Goal: Transaction & Acquisition: Purchase product/service

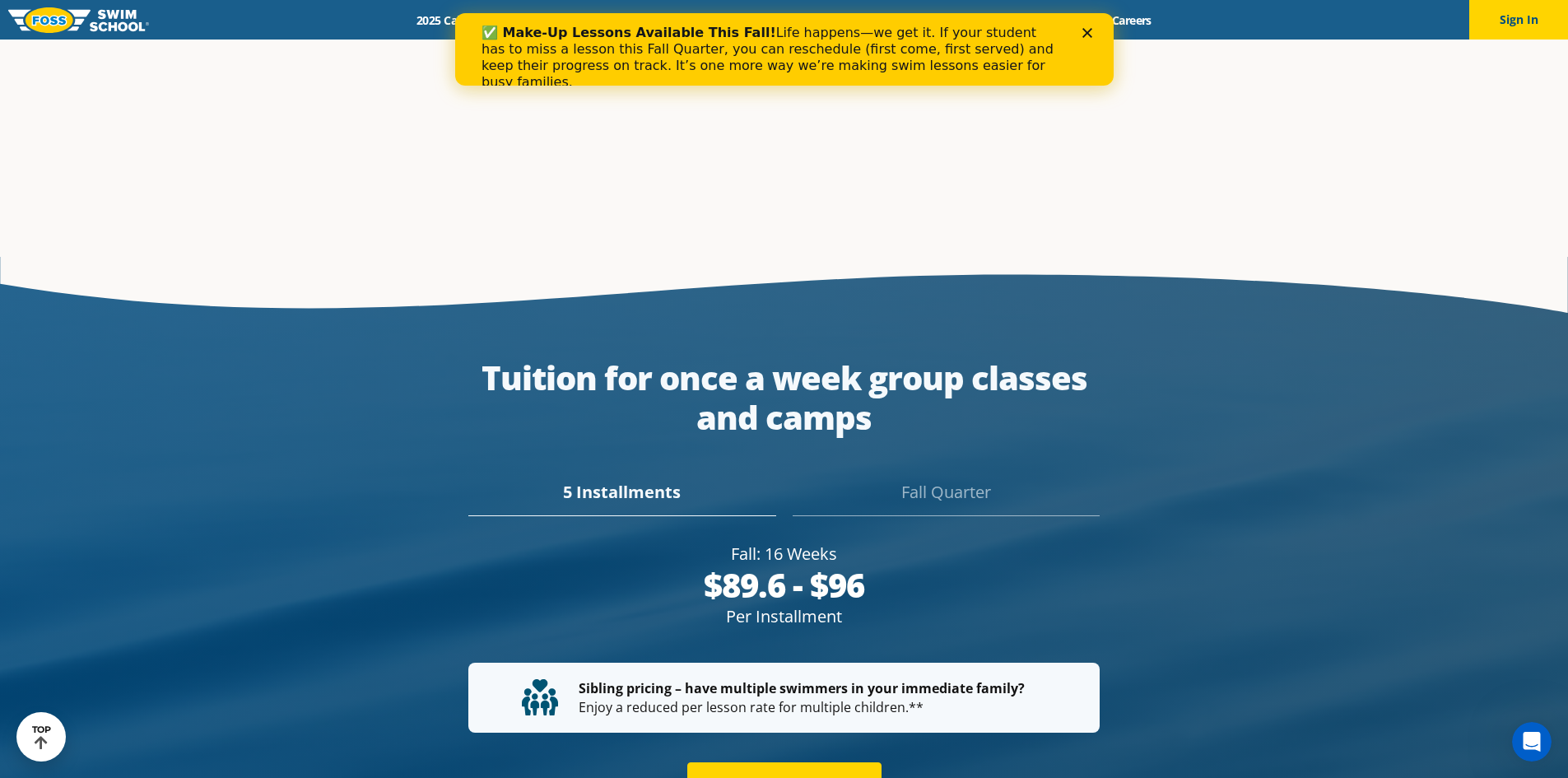
scroll to position [2775, 0]
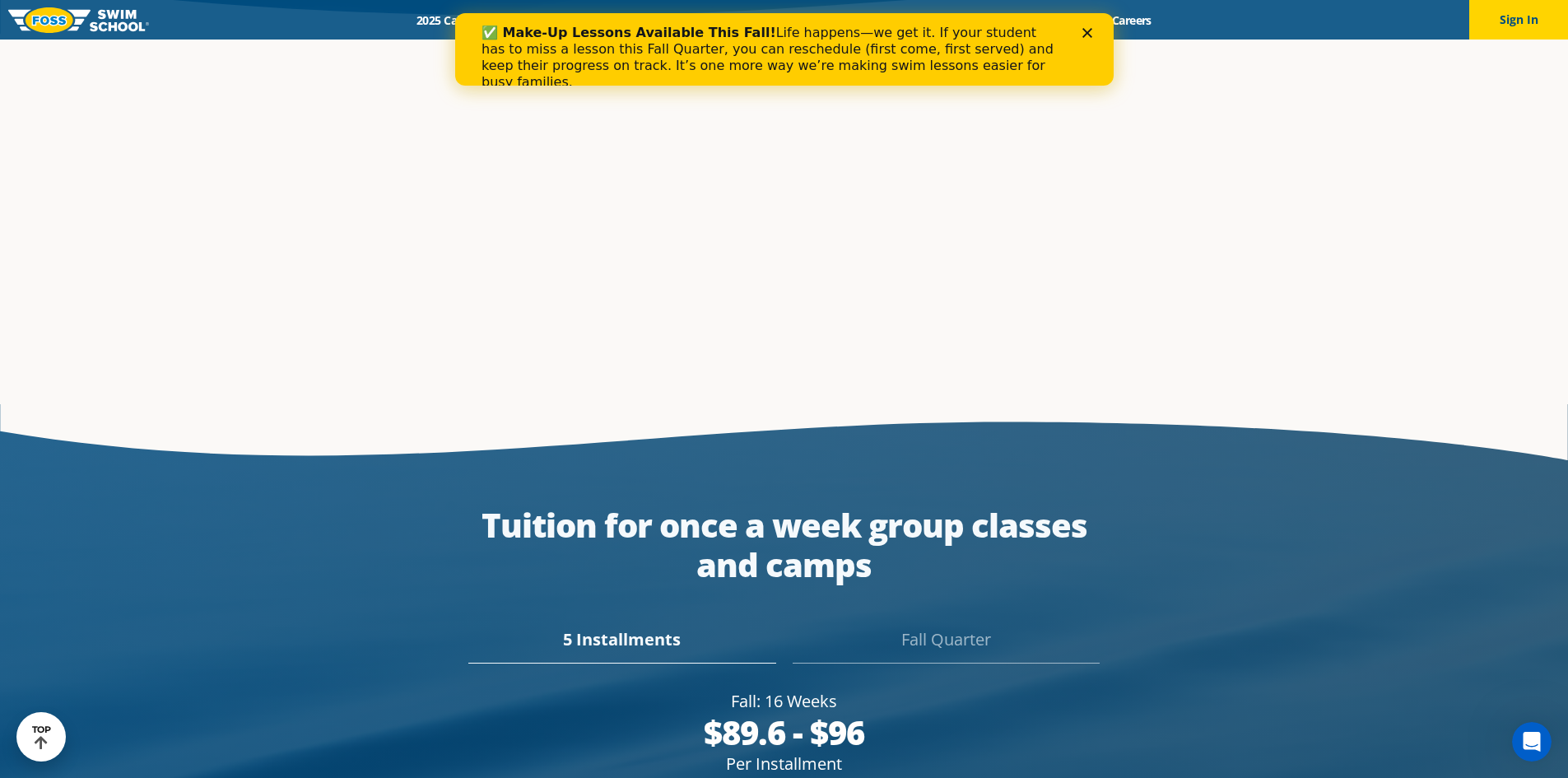
click at [1085, 30] on icon "Close" at bounding box center [1086, 32] width 10 height 10
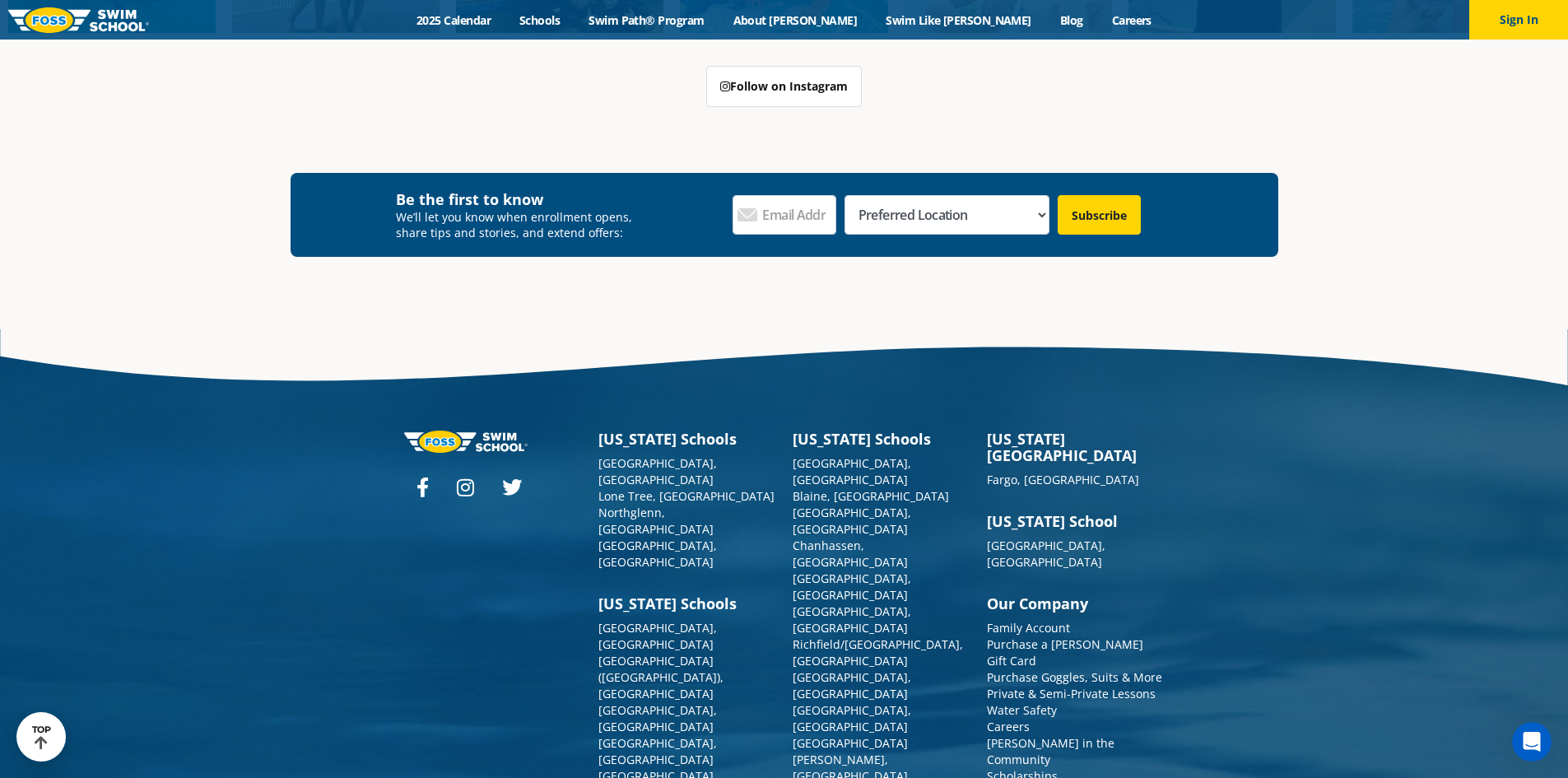
scroll to position [6069, 0]
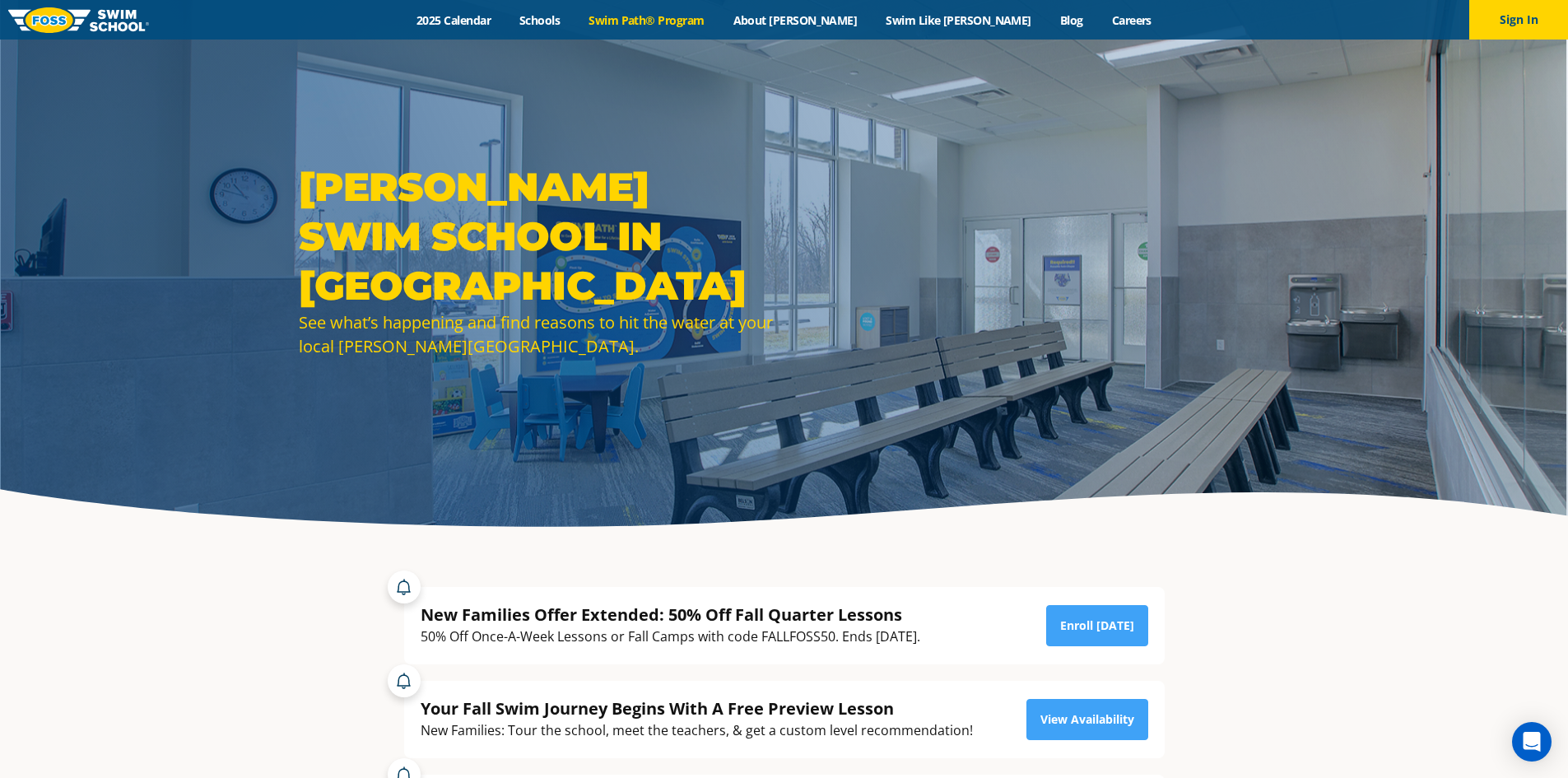
click at [679, 21] on link "Swim Path® Program" at bounding box center [647, 21] width 144 height 16
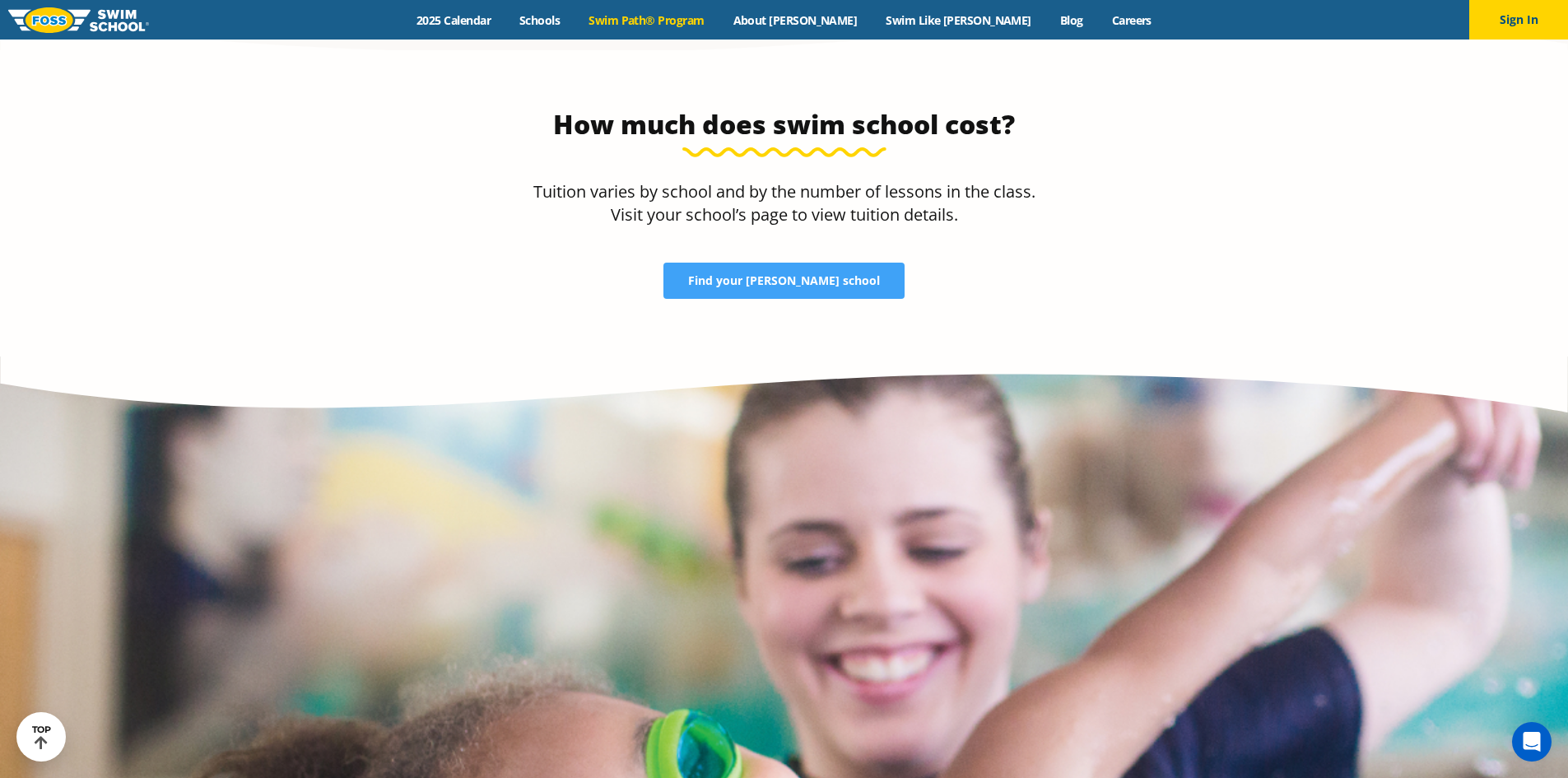
scroll to position [3541, 0]
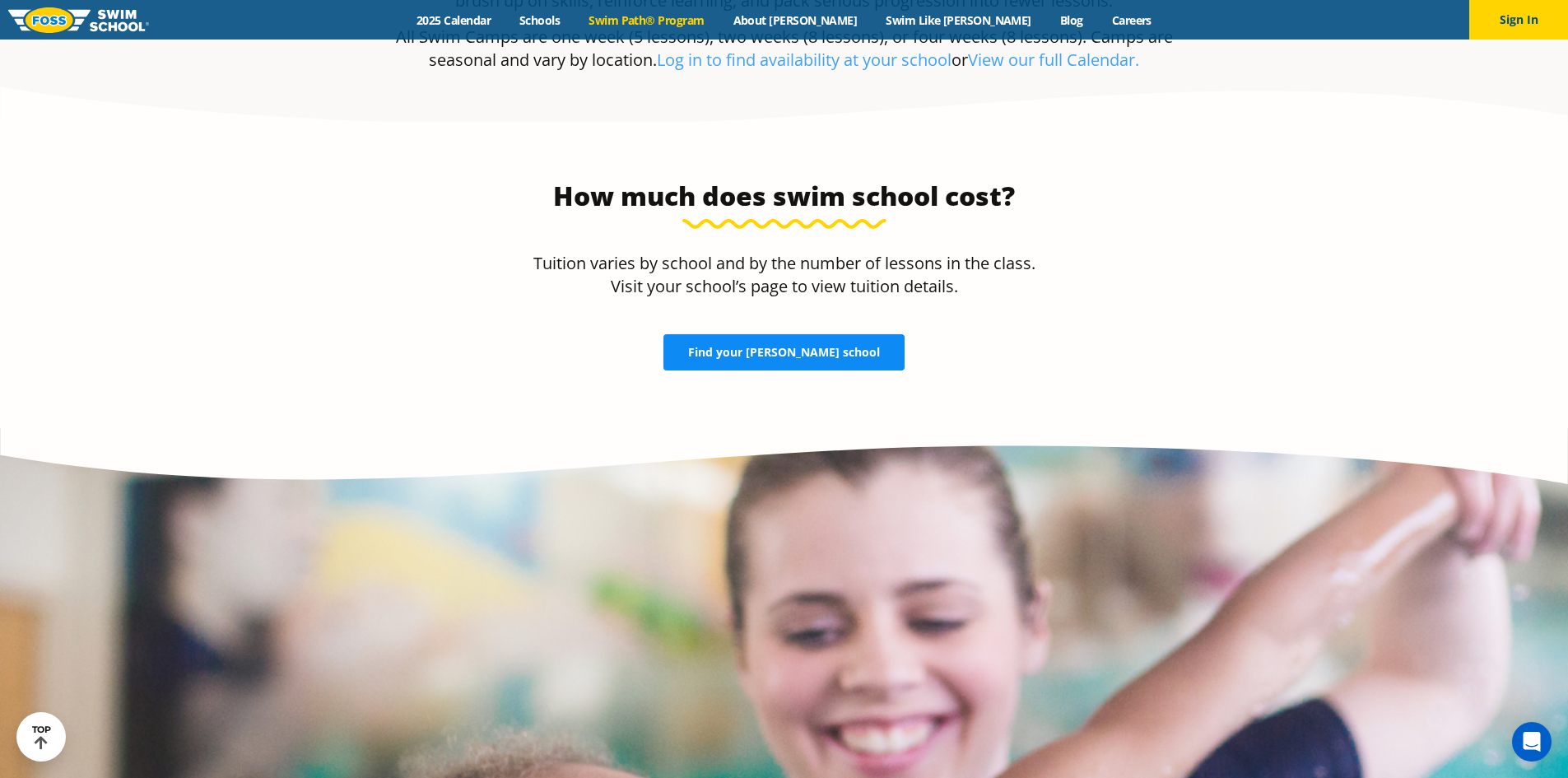
click at [788, 347] on span "Find your [PERSON_NAME] school" at bounding box center [784, 352] width 192 height 12
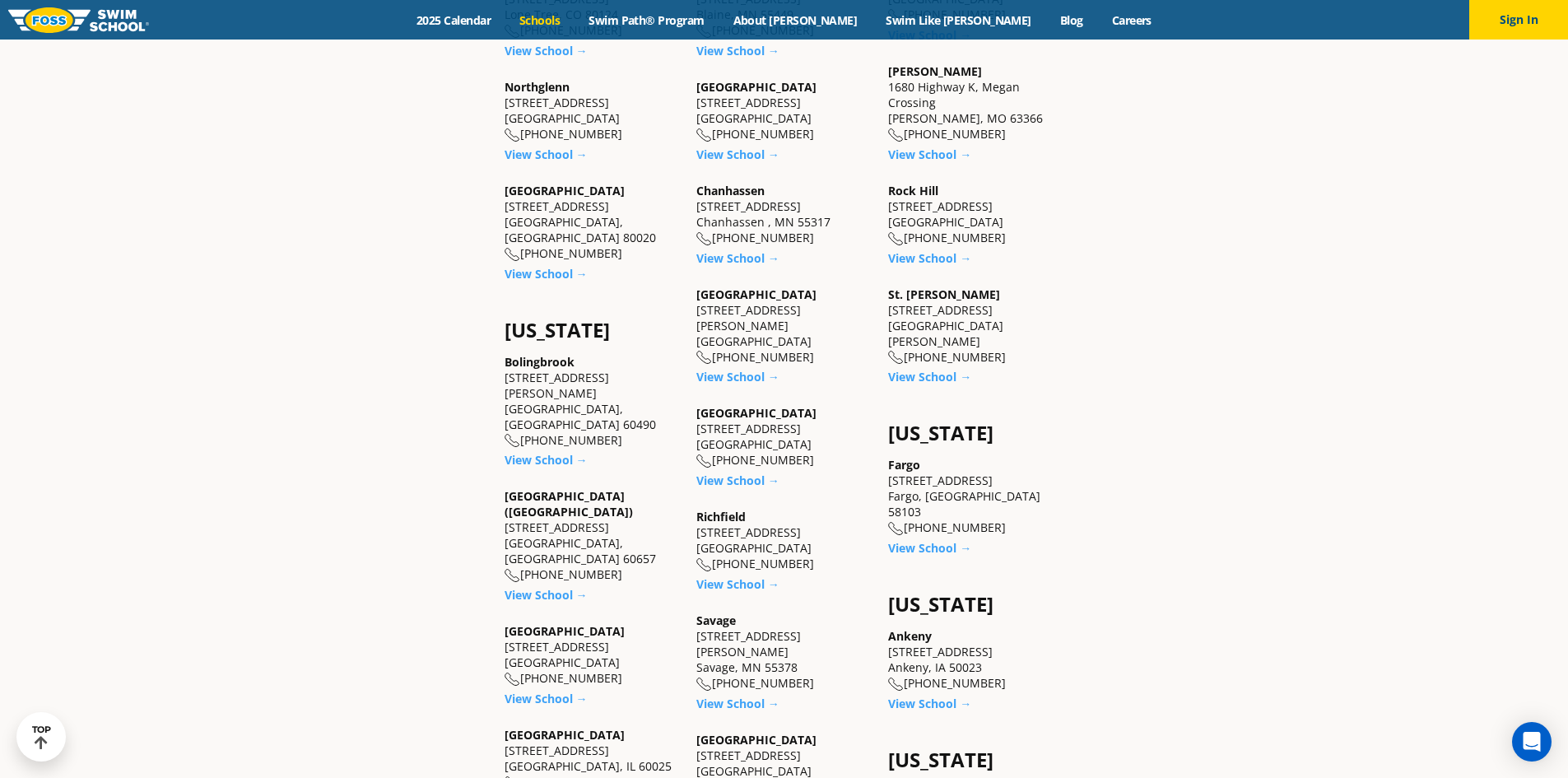
scroll to position [989, 0]
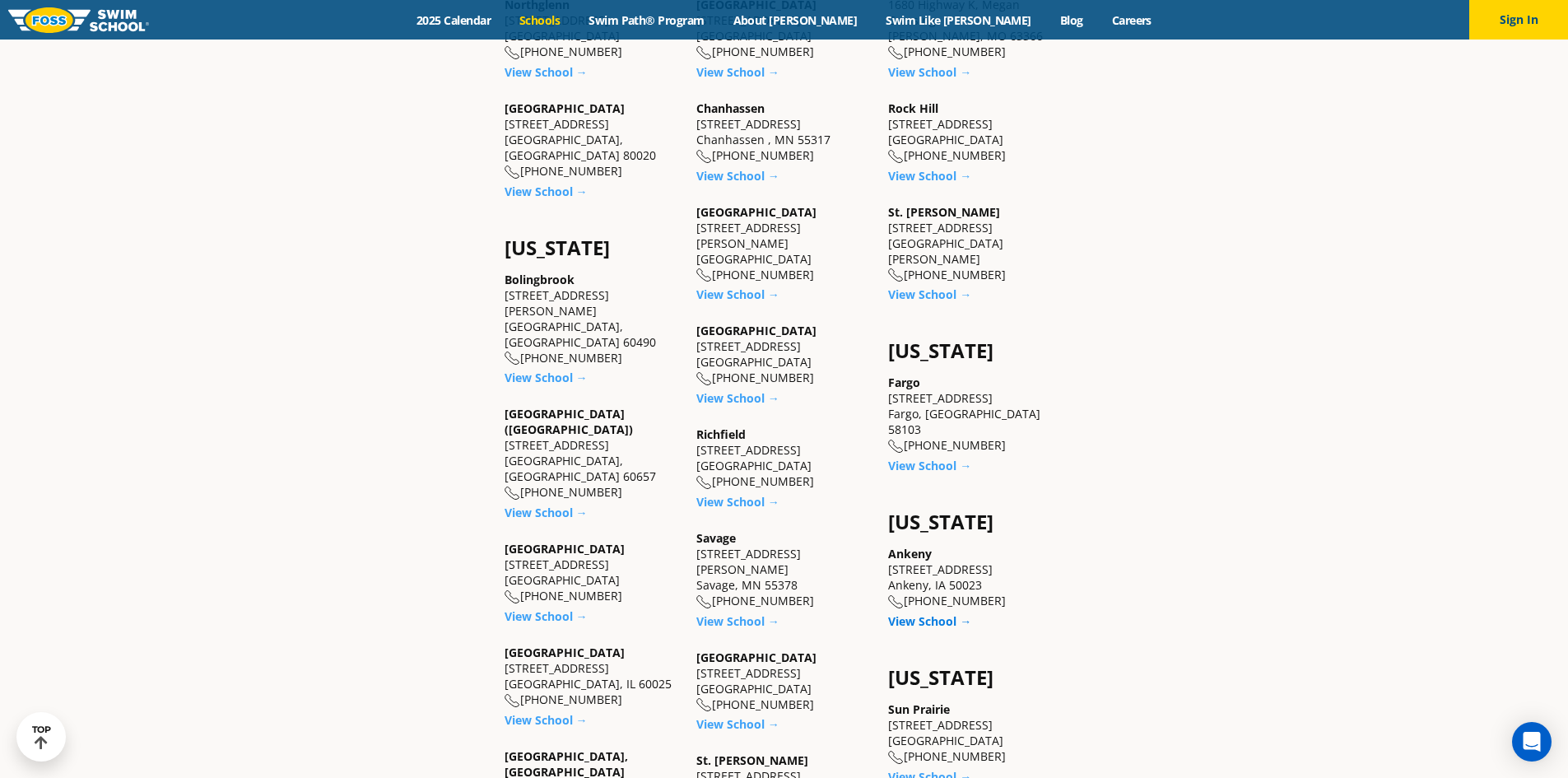
click at [930, 614] on link "View School →" at bounding box center [929, 622] width 83 height 16
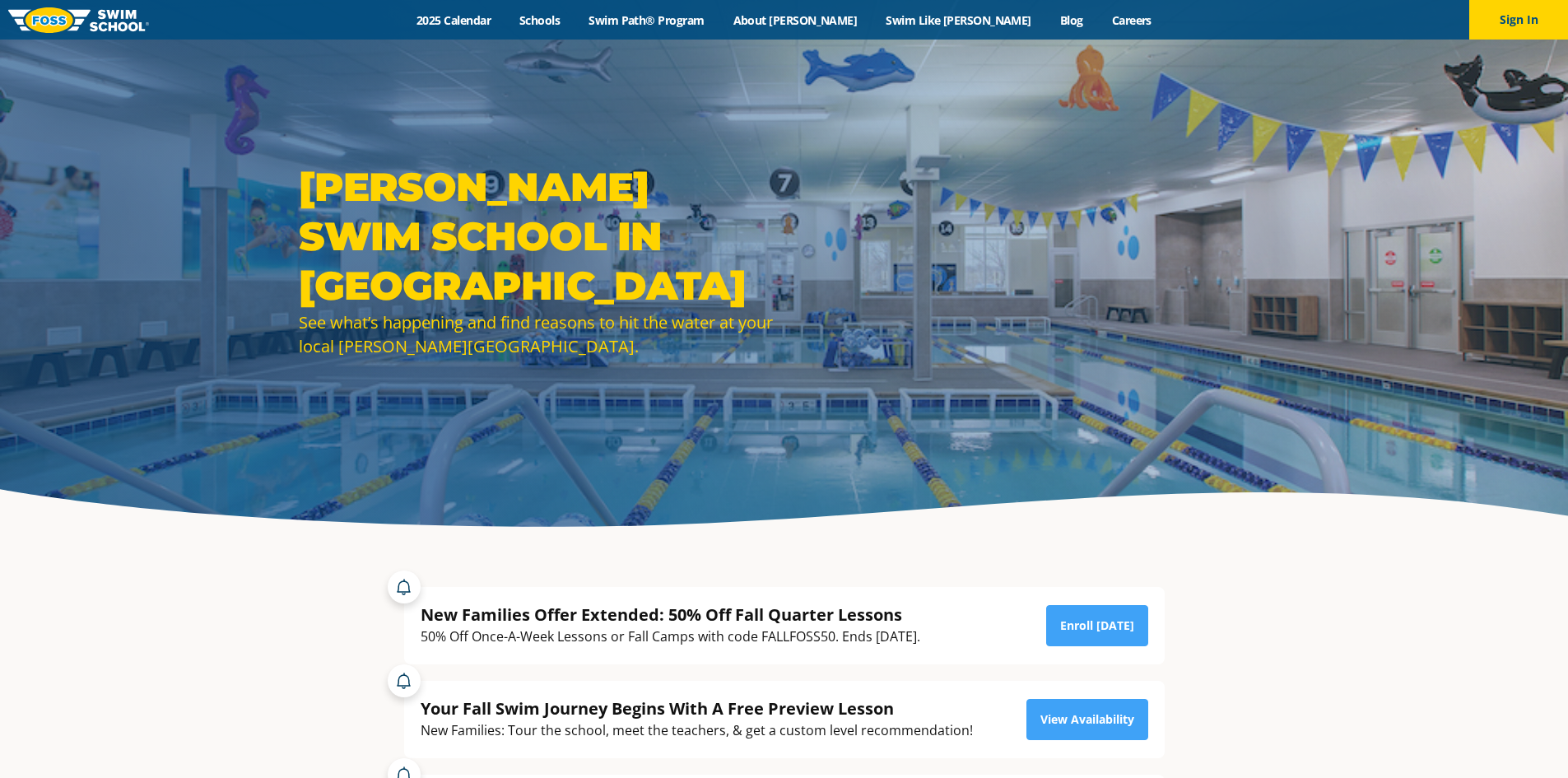
scroll to position [329, 0]
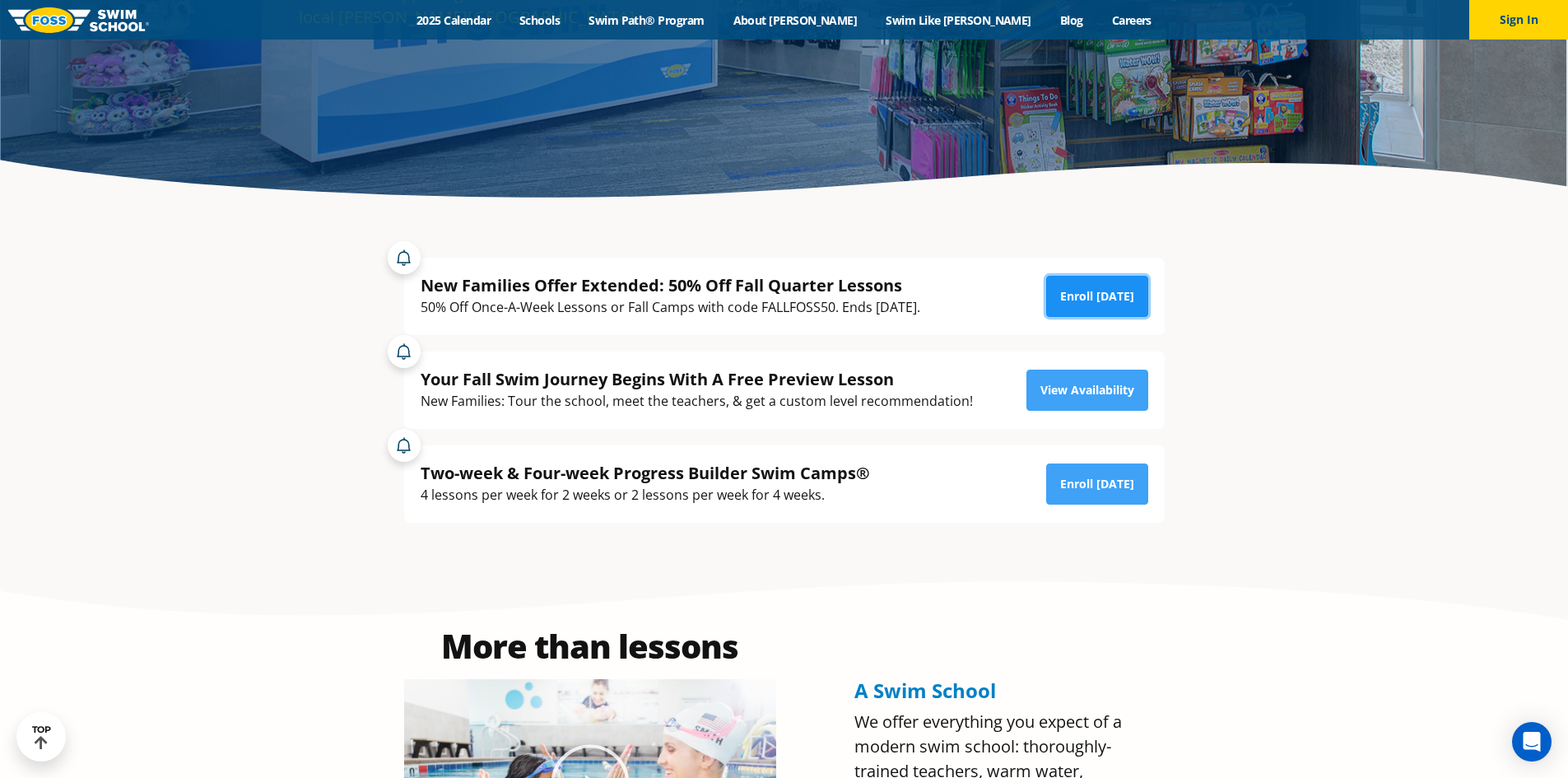
click at [1081, 296] on link "Enroll Today" at bounding box center [1097, 296] width 102 height 41
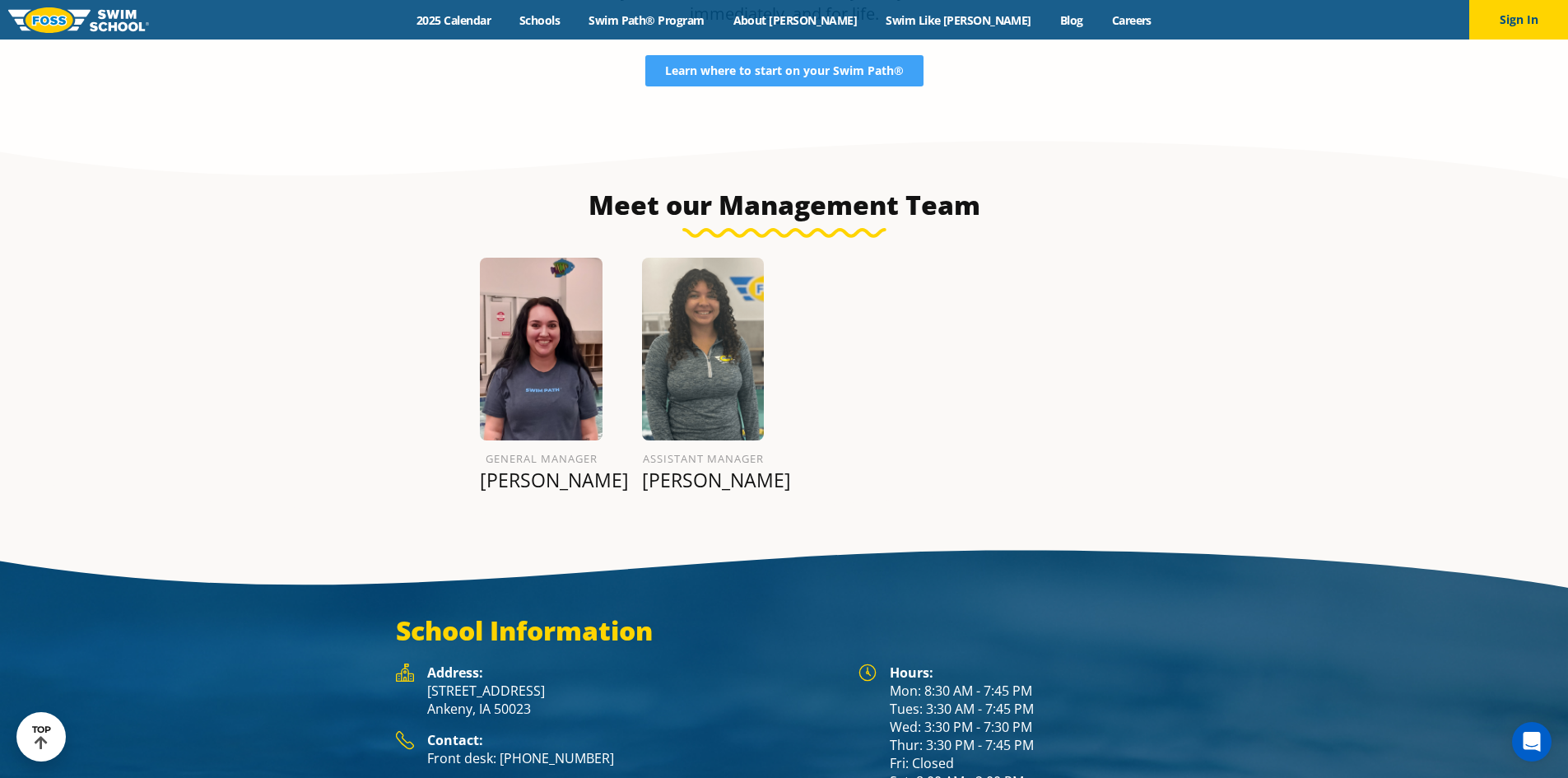
scroll to position [1976, 0]
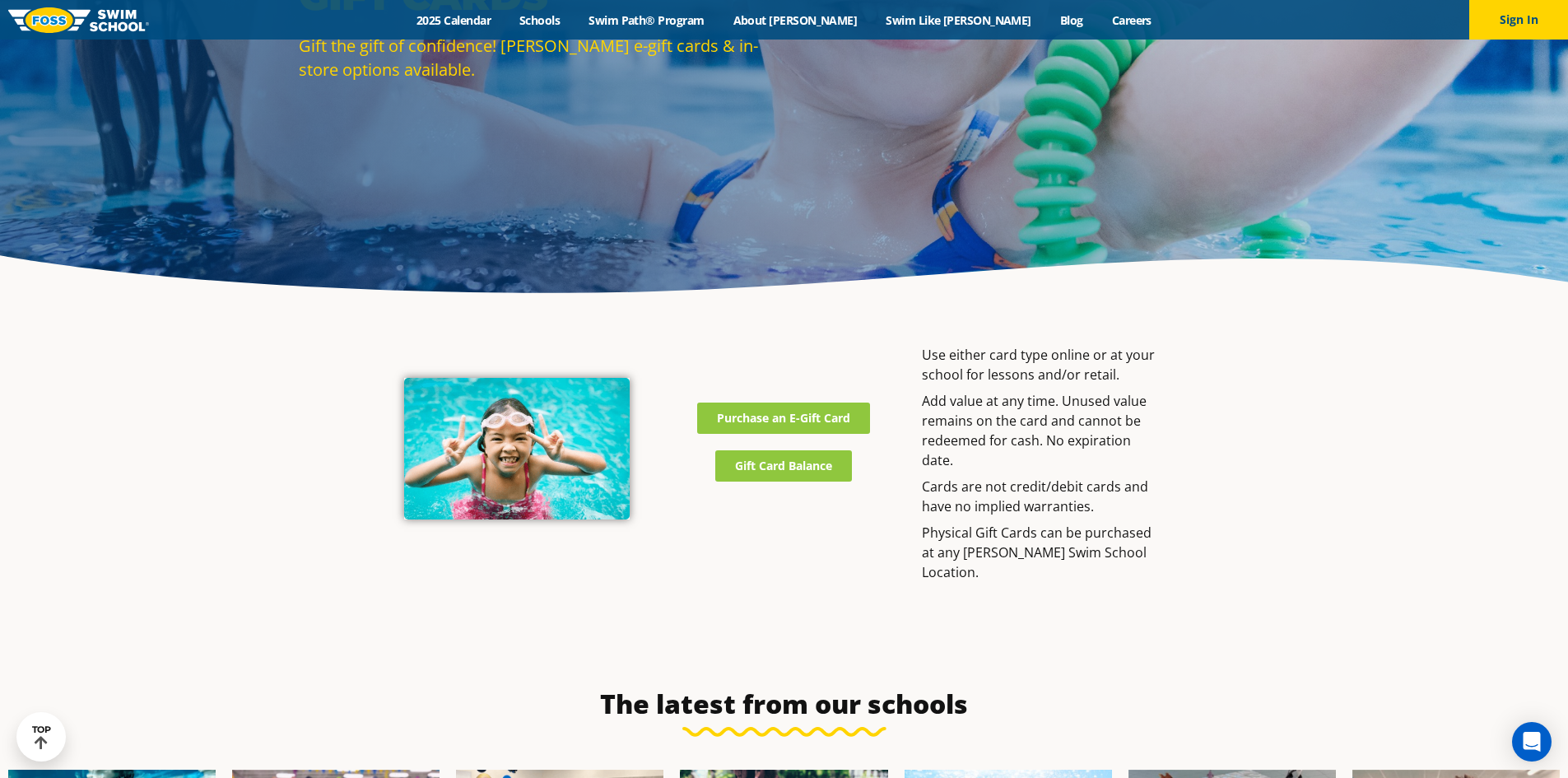
scroll to position [411, 0]
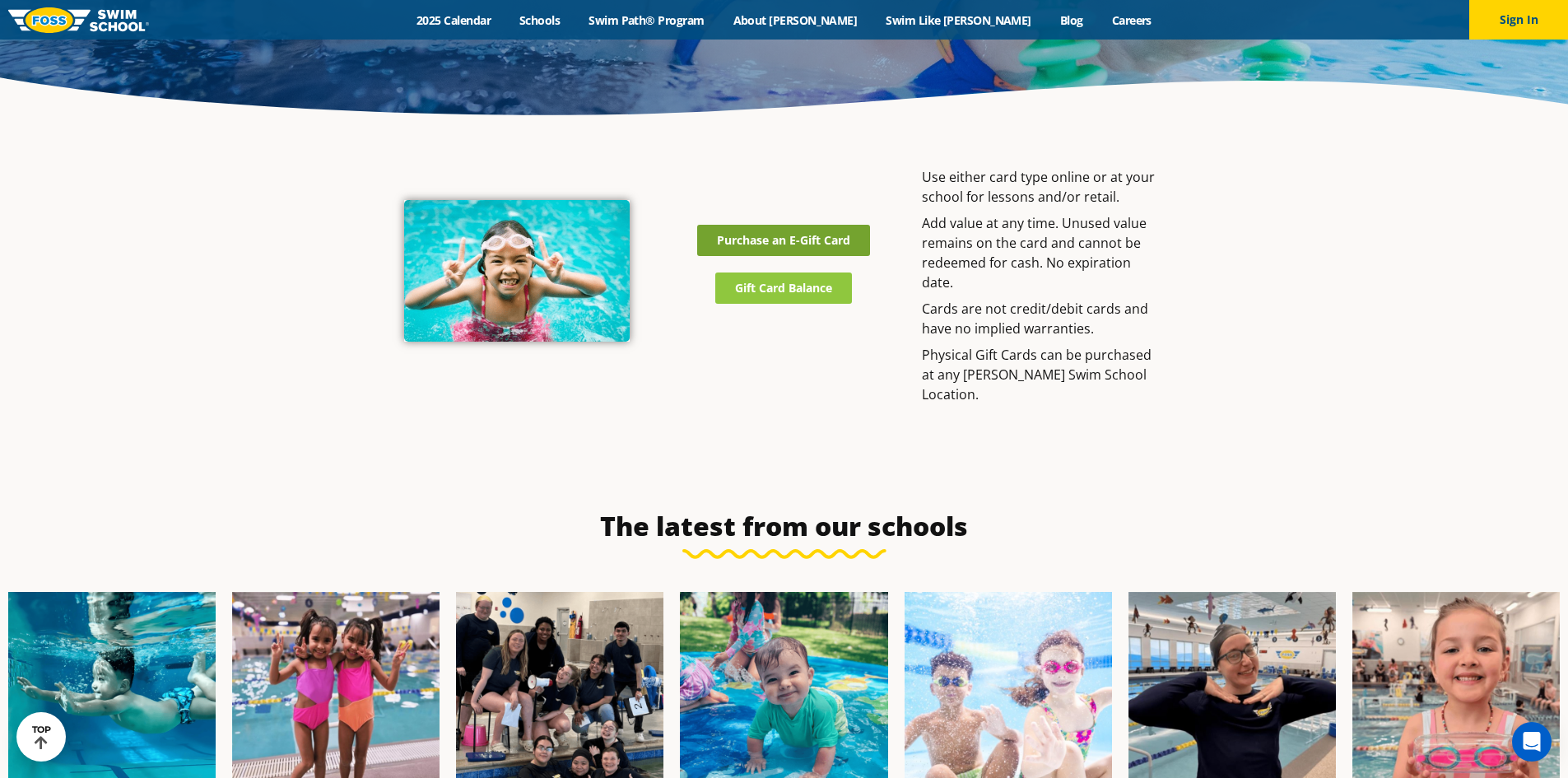
click at [775, 243] on span "Purchase an E-Gift Card" at bounding box center [784, 240] width 134 height 12
